Goal: Answer question/provide support

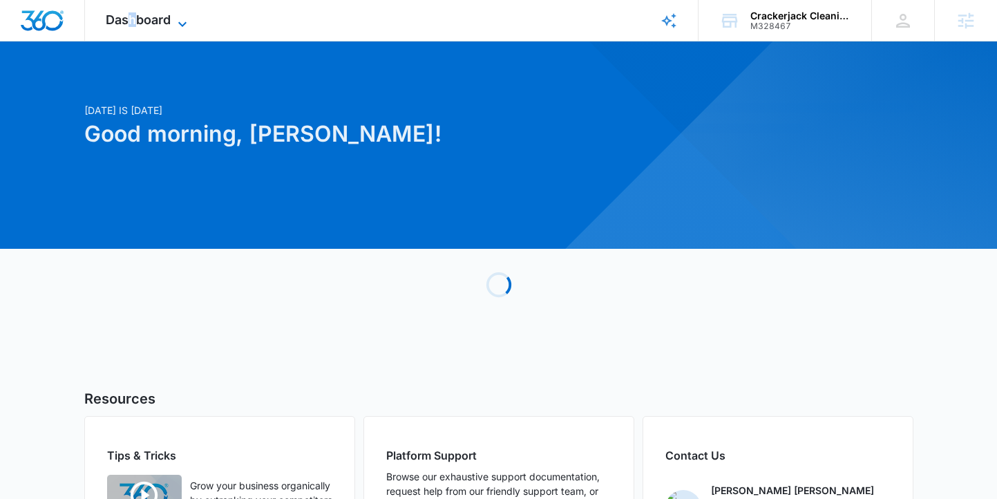
click at [132, 20] on span "Dashboard" at bounding box center [138, 19] width 65 height 15
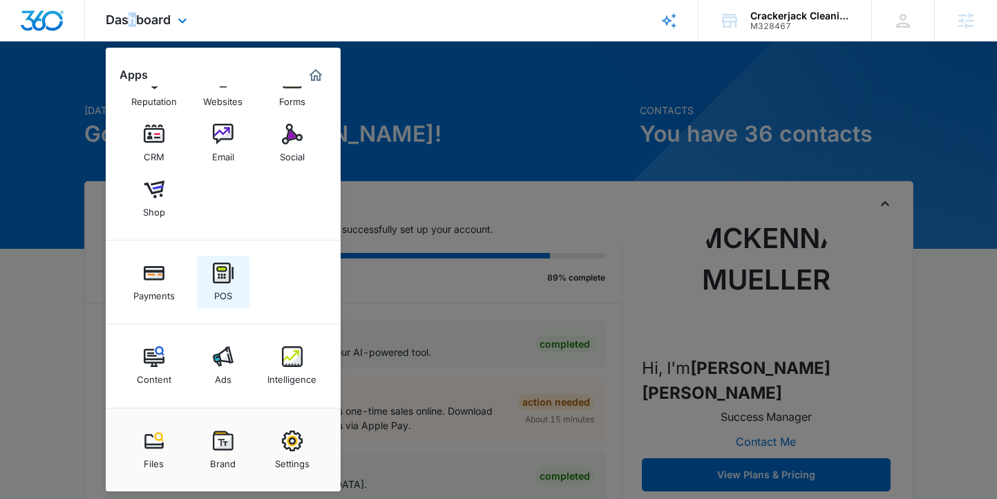
scroll to position [39, 0]
click at [305, 362] on link "Intelligence" at bounding box center [292, 366] width 52 height 52
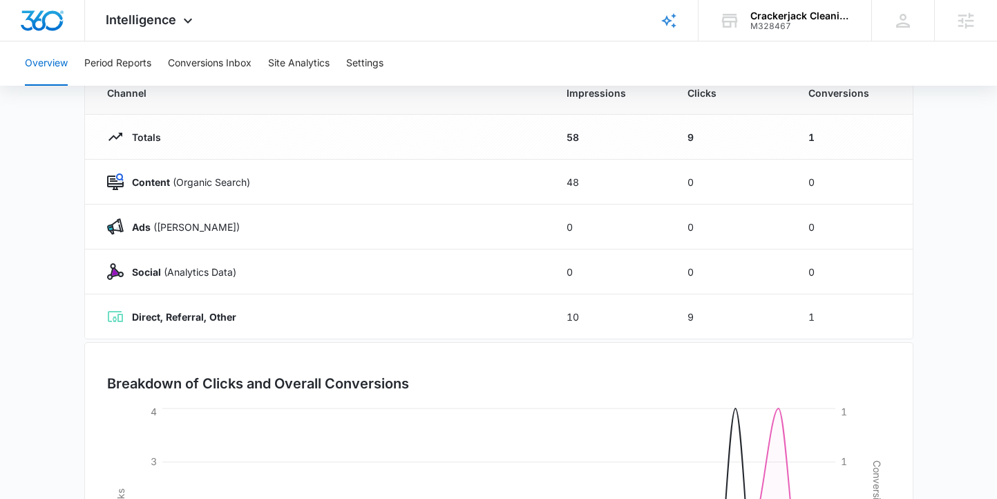
scroll to position [136, 0]
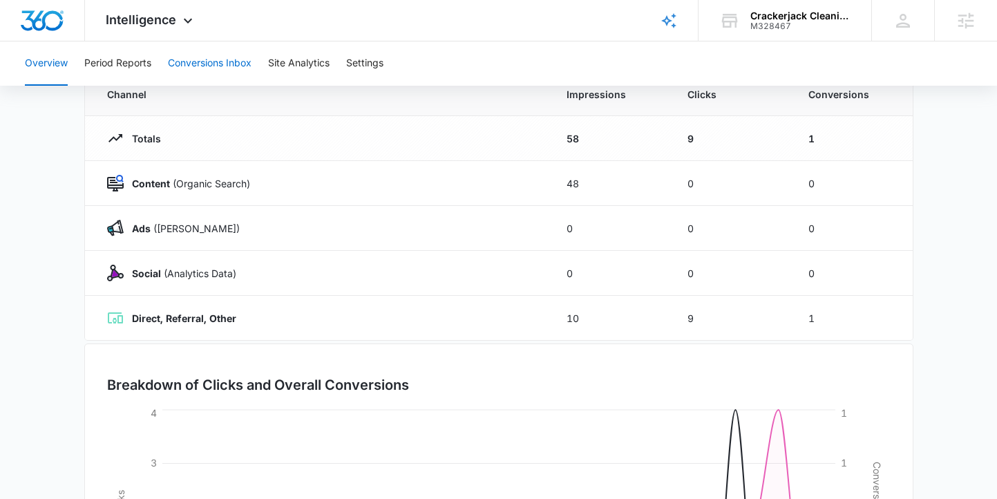
click at [207, 55] on button "Conversions Inbox" at bounding box center [210, 63] width 84 height 44
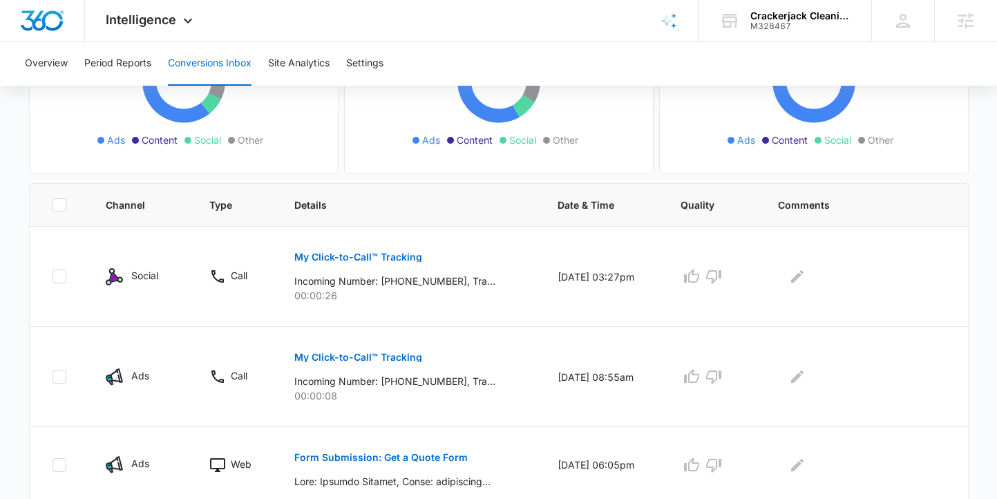
scroll to position [213, 0]
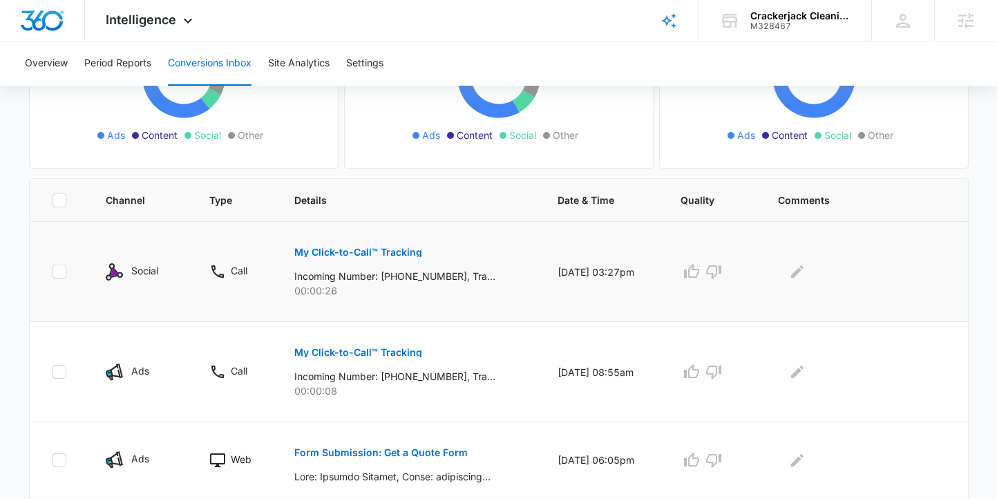
click at [392, 247] on p "My Click-to-Call™ Tracking" at bounding box center [358, 252] width 128 height 10
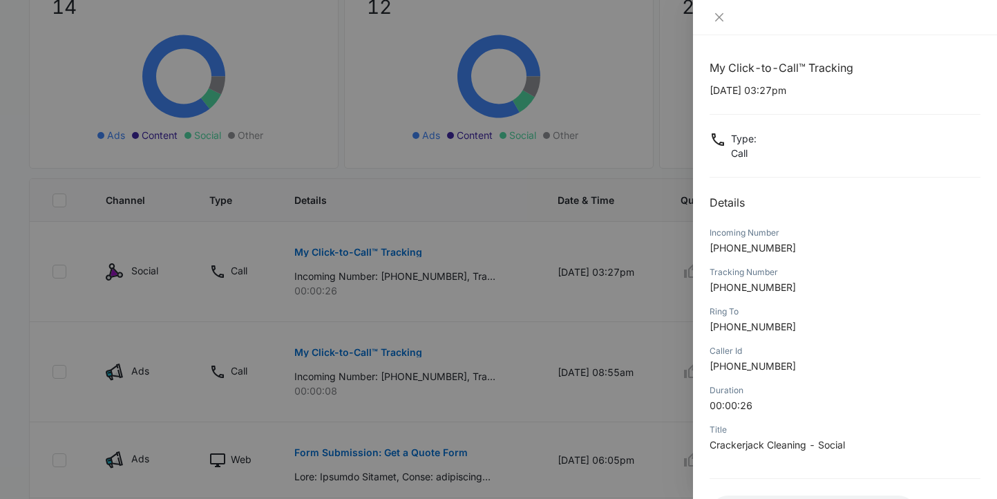
scroll to position [115, 0]
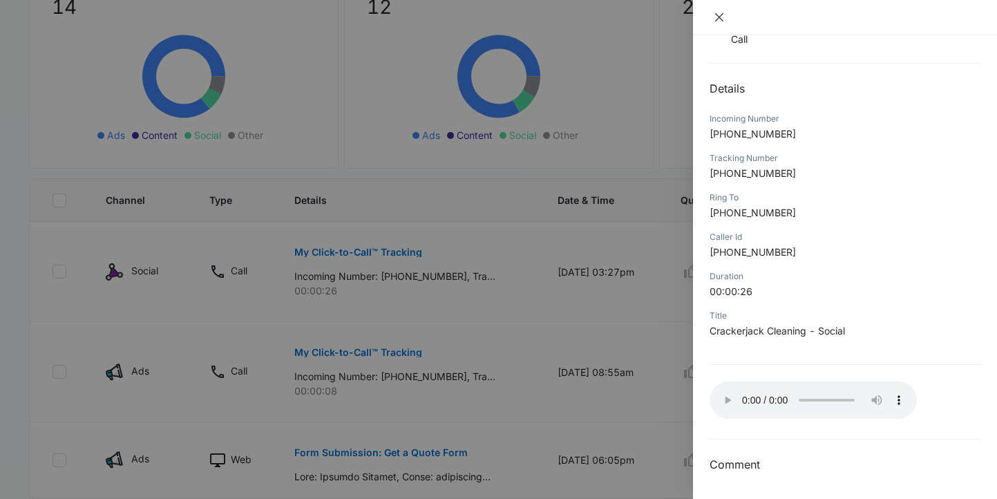
click at [716, 19] on icon "close" at bounding box center [718, 17] width 11 height 11
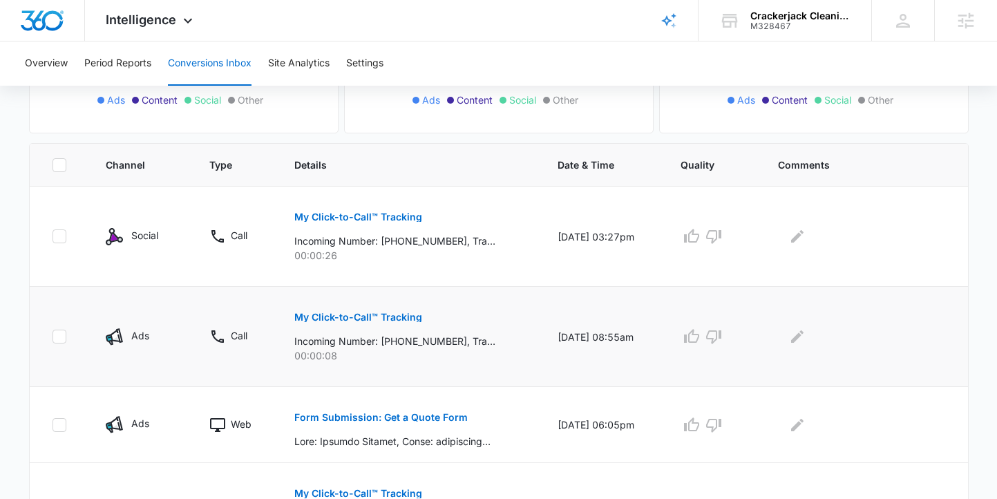
scroll to position [250, 0]
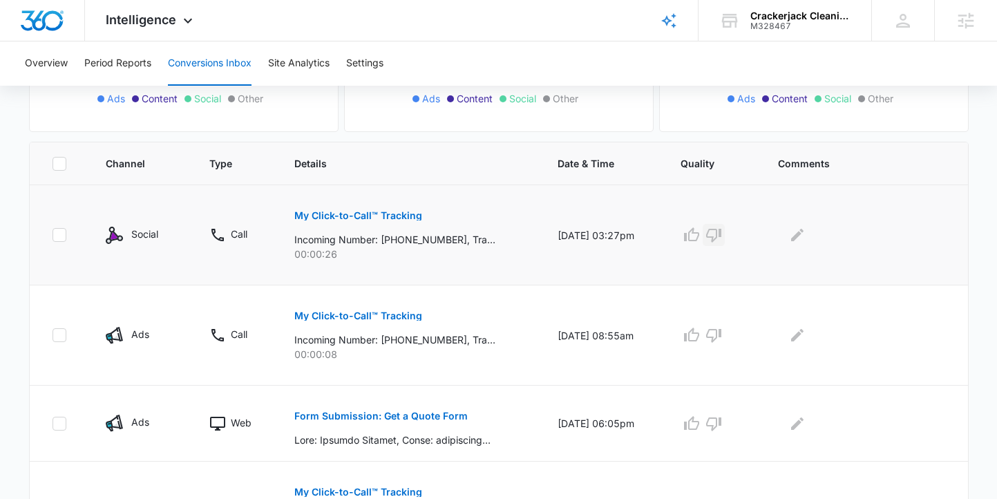
click at [722, 233] on icon "button" at bounding box center [713, 235] width 17 height 17
click at [803, 231] on icon "Edit Comments" at bounding box center [797, 235] width 12 height 12
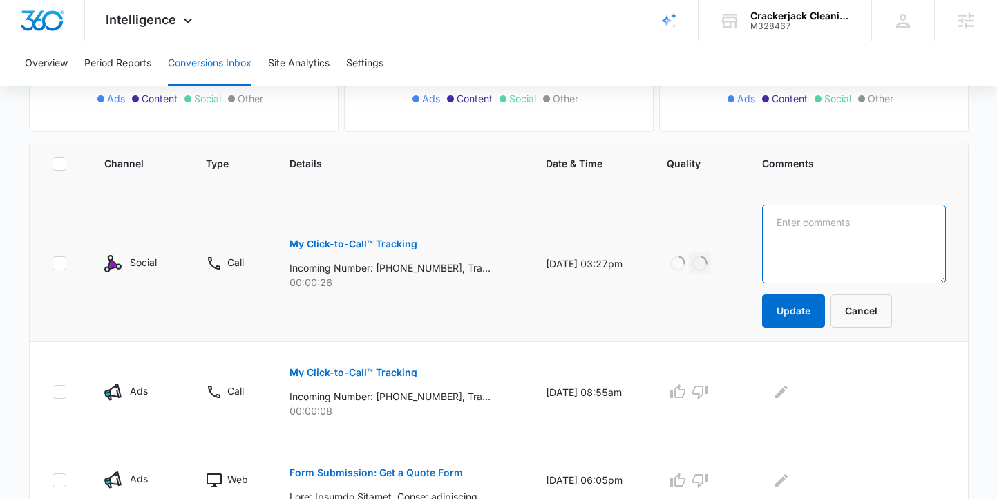
click at [803, 231] on textarea at bounding box center [853, 243] width 183 height 79
type textarea "Police looking for former employee?"
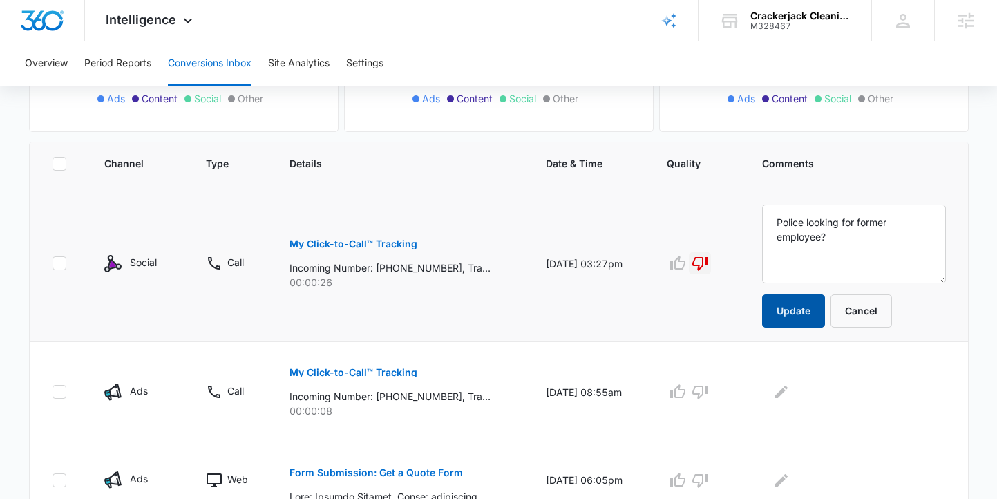
click at [818, 297] on button "Update" at bounding box center [793, 310] width 63 height 33
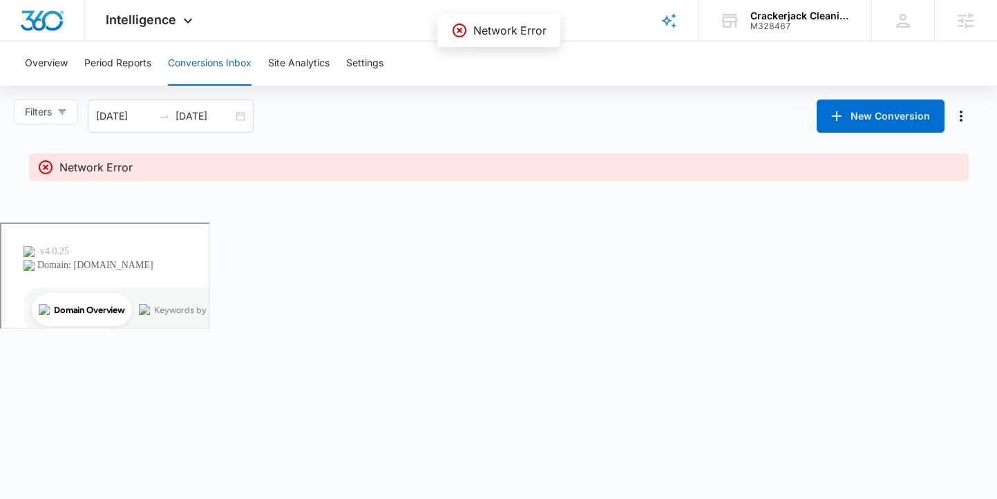
scroll to position [0, 0]
